Goal: Information Seeking & Learning: Learn about a topic

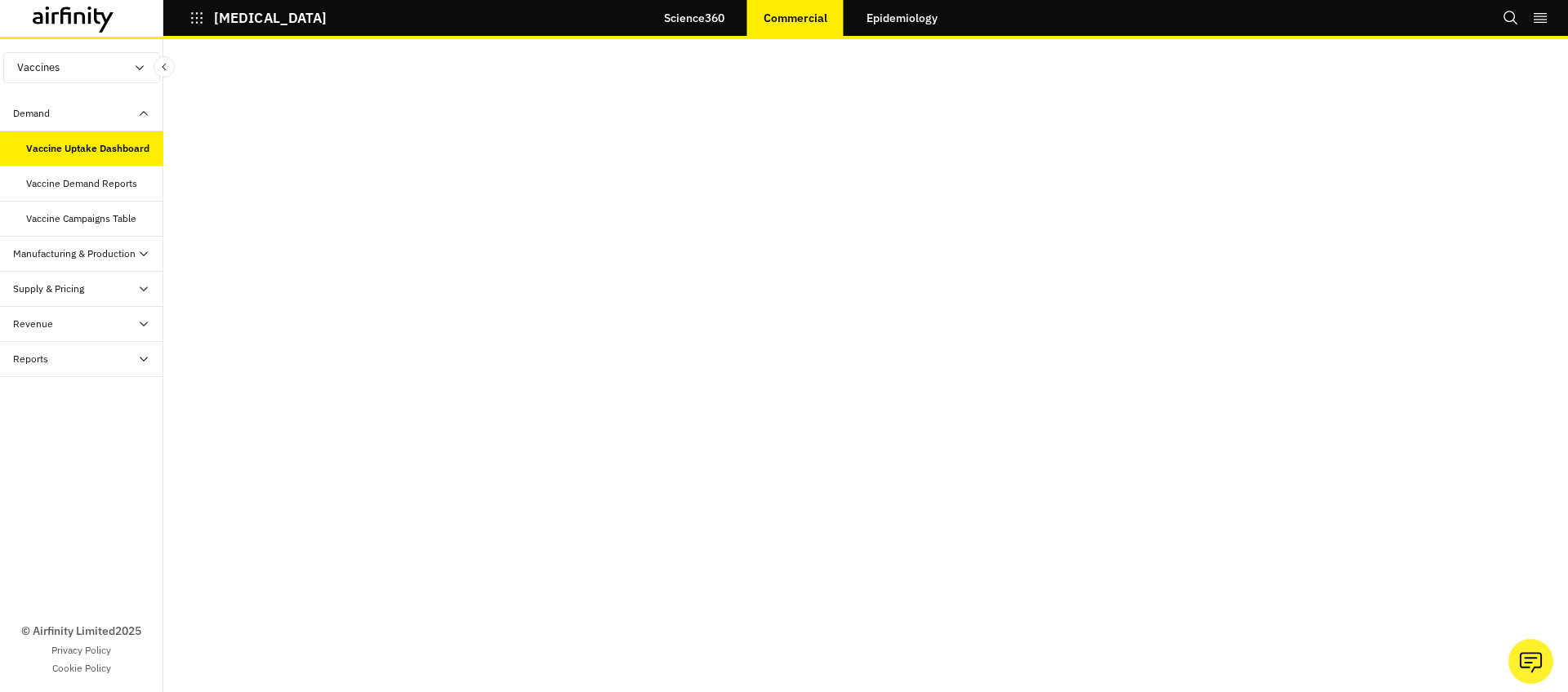
click at [885, 13] on link "Epidemiology" at bounding box center [902, 18] width 104 height 39
